Goal: Task Accomplishment & Management: Manage account settings

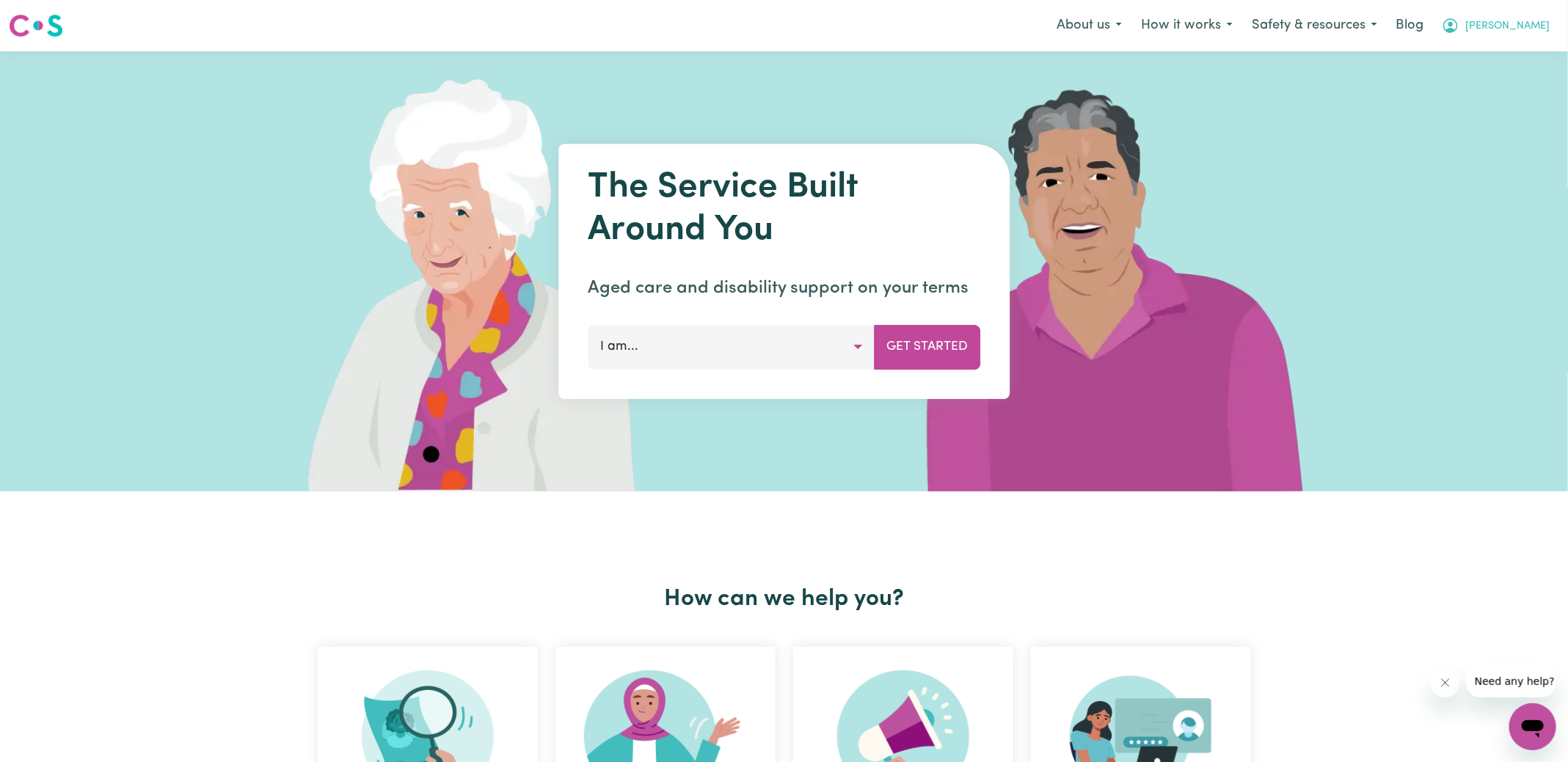
click at [1459, 25] on icon "My Account" at bounding box center [1450, 26] width 18 height 18
drag, startPoint x: 1478, startPoint y: 88, endPoint x: 1476, endPoint y: 68, distance: 20.1
click at [1478, 88] on link "Logout" at bounding box center [1500, 85] width 116 height 28
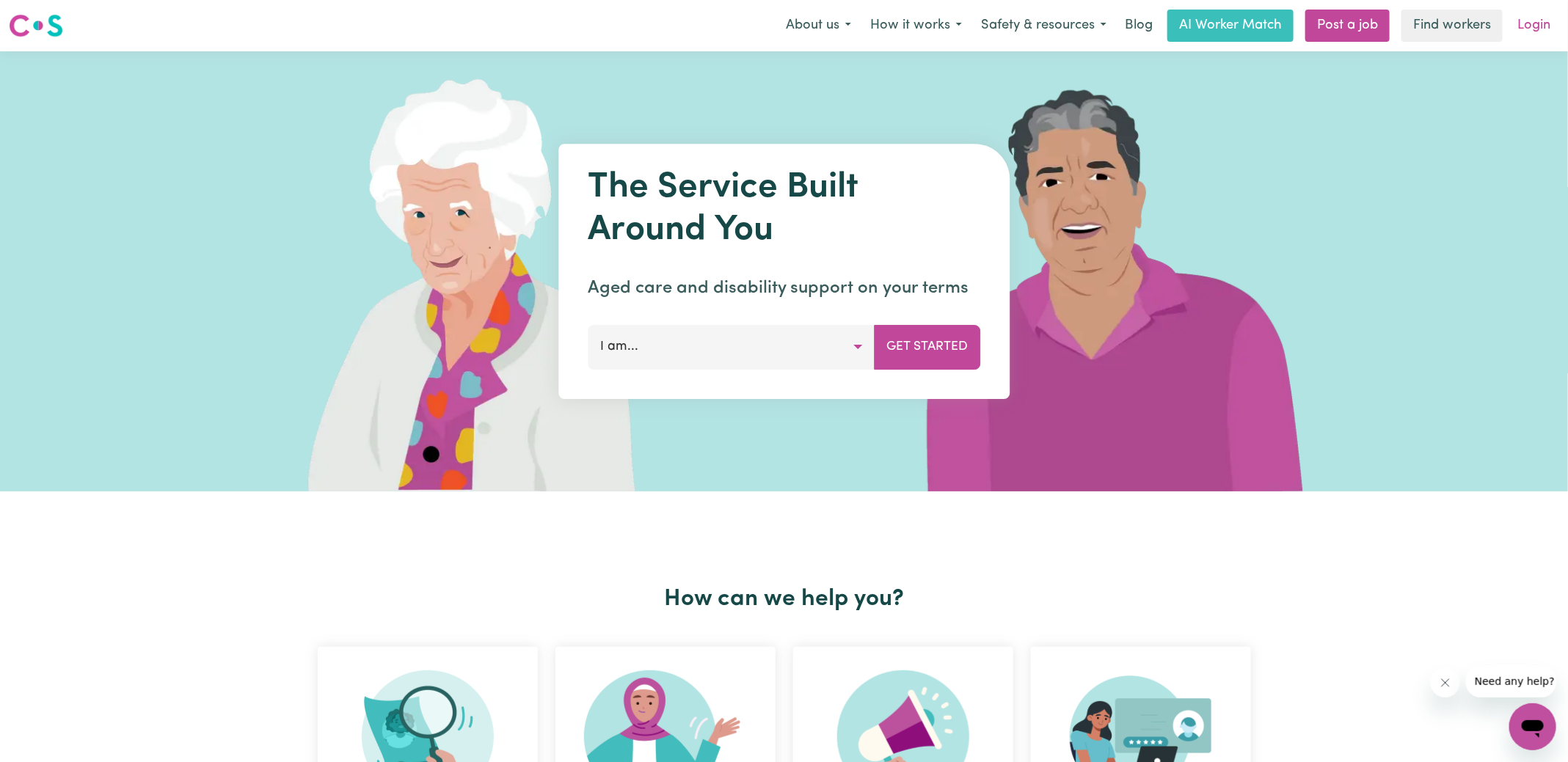
click at [1533, 22] on link "Login" at bounding box center [1533, 26] width 50 height 33
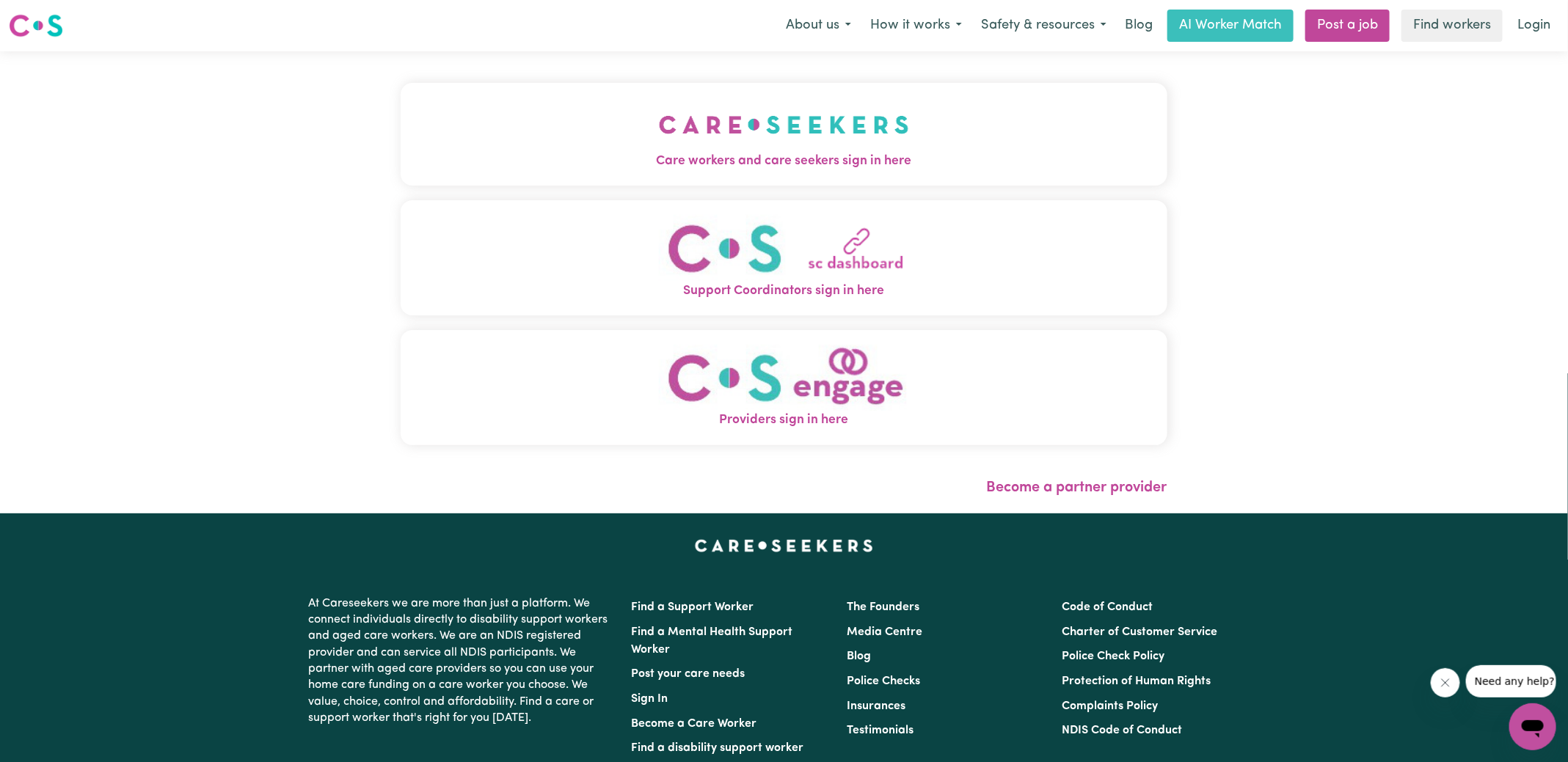
click at [746, 137] on img "Care workers and care seekers sign in here" at bounding box center [784, 125] width 250 height 54
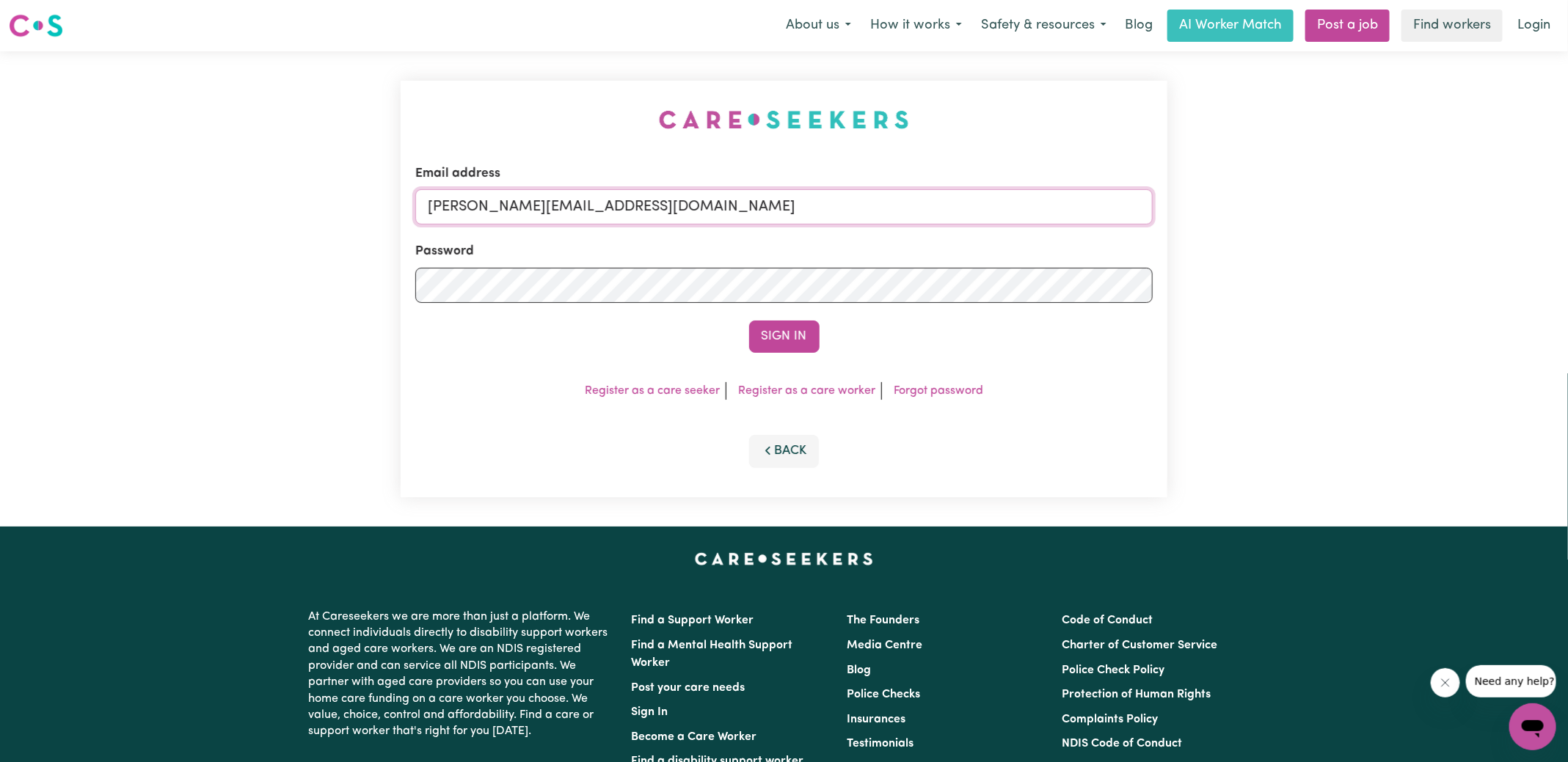
click at [701, 199] on input "[PERSON_NAME][EMAIL_ADDRESS][DOMAIN_NAME]" at bounding box center [784, 206] width 737 height 35
drag, startPoint x: 517, startPoint y: 203, endPoint x: 1309, endPoint y: 244, distance: 793.1
click at [1309, 244] on div "Email address [EMAIL_ADDRESS][DOMAIN_NAME] Password Sign In Register as a care …" at bounding box center [784, 289] width 1568 height 476
type input "[EMAIL_ADDRESS][DOMAIN_NAME]"
click at [749, 320] on button "Sign In" at bounding box center [784, 337] width 71 height 33
